Goal: Transaction & Acquisition: Book appointment/travel/reservation

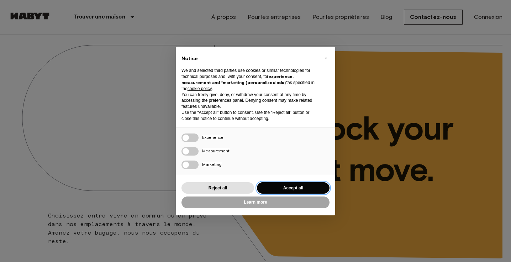
click at [282, 187] on button "Accept all" at bounding box center [293, 188] width 73 height 12
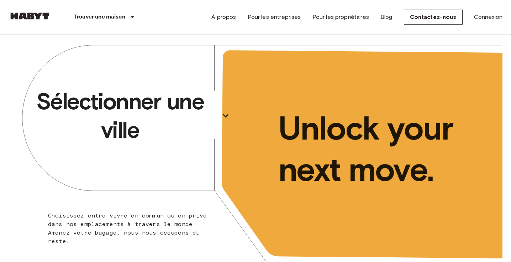
click at [155, 99] on p "Sélectionner une ville" at bounding box center [120, 115] width 194 height 57
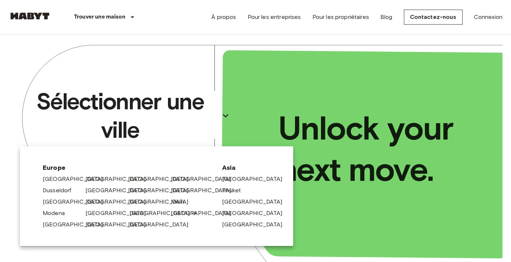
click at [137, 214] on link "[GEOGRAPHIC_DATA]" at bounding box center [164, 213] width 68 height 9
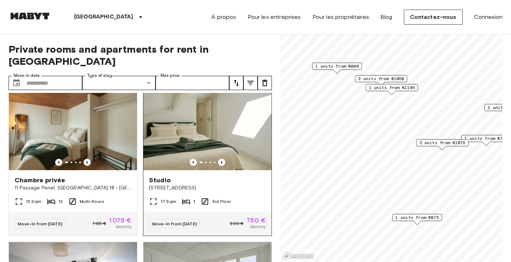
scroll to position [476, 0]
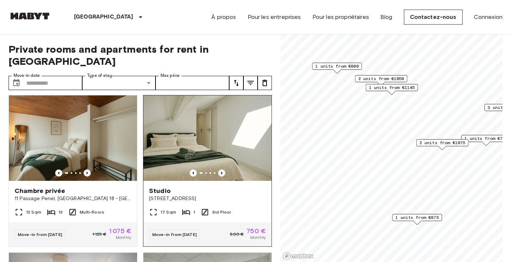
click at [223, 169] on icon "Previous image" at bounding box center [221, 172] width 7 height 7
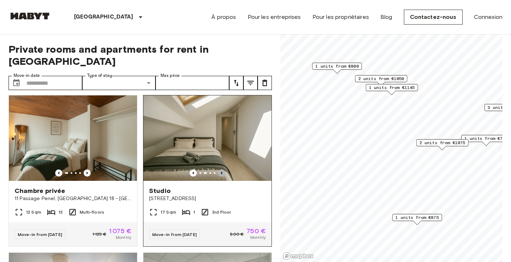
click at [223, 169] on icon "Previous image" at bounding box center [221, 172] width 7 height 7
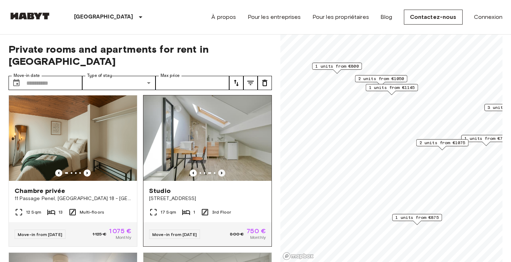
click at [223, 169] on icon "Previous image" at bounding box center [221, 172] width 7 height 7
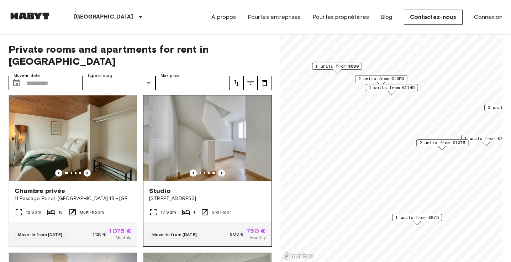
click at [223, 169] on icon "Previous image" at bounding box center [221, 172] width 7 height 7
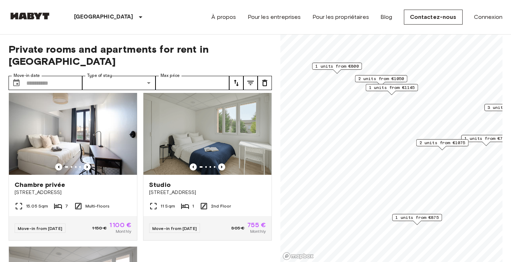
scroll to position [633, 0]
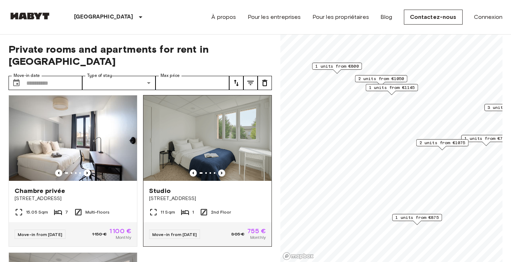
click at [218, 169] on icon "Previous image" at bounding box center [221, 172] width 7 height 7
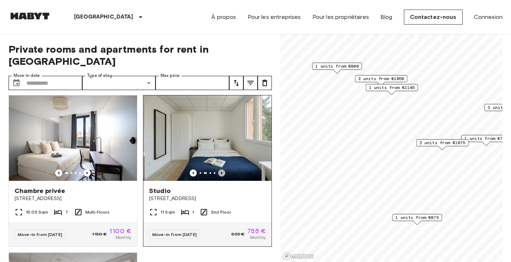
click at [218, 169] on icon "Previous image" at bounding box center [221, 172] width 7 height 7
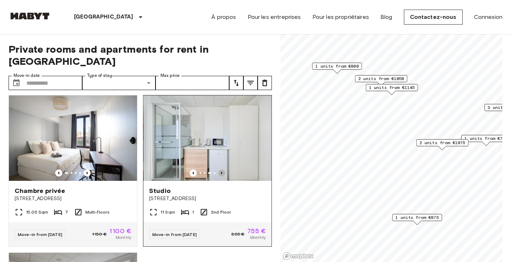
click at [218, 169] on icon "Previous image" at bounding box center [221, 172] width 7 height 7
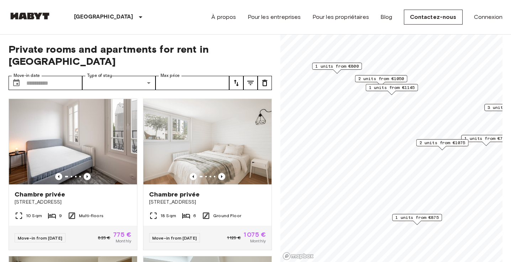
scroll to position [0, 0]
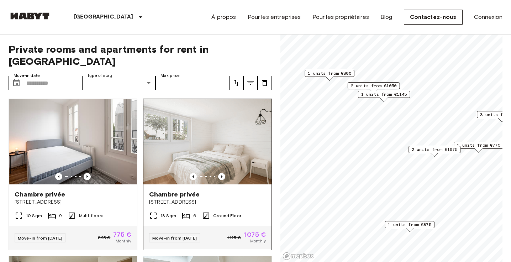
click at [218, 173] on div at bounding box center [207, 176] width 128 height 7
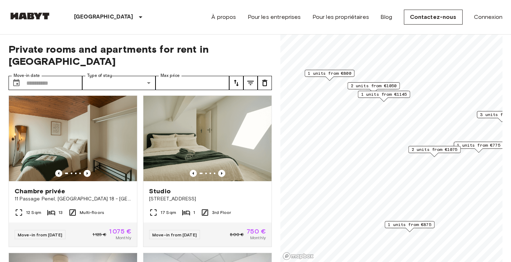
scroll to position [478, 0]
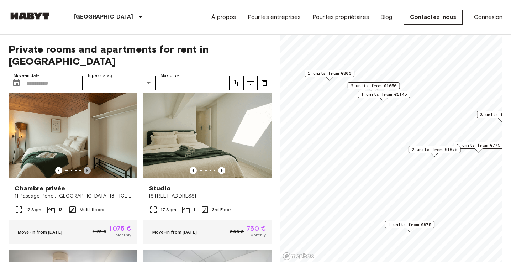
click at [85, 167] on icon "Previous image" at bounding box center [87, 170] width 7 height 7
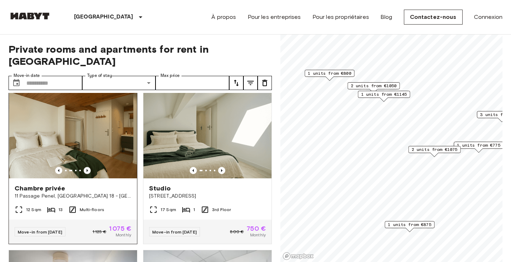
click at [85, 167] on icon "Previous image" at bounding box center [87, 170] width 7 height 7
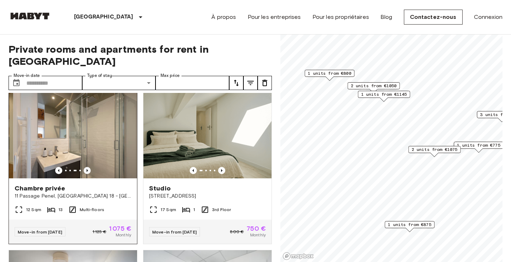
click at [85, 167] on icon "Previous image" at bounding box center [87, 170] width 7 height 7
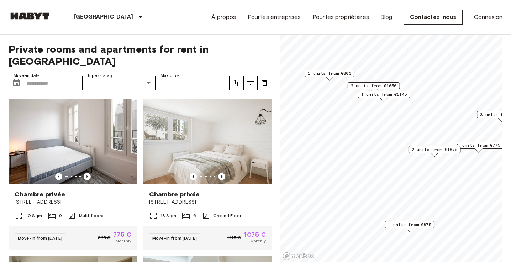
scroll to position [0, 0]
